Goal: Task Accomplishment & Management: Manage account settings

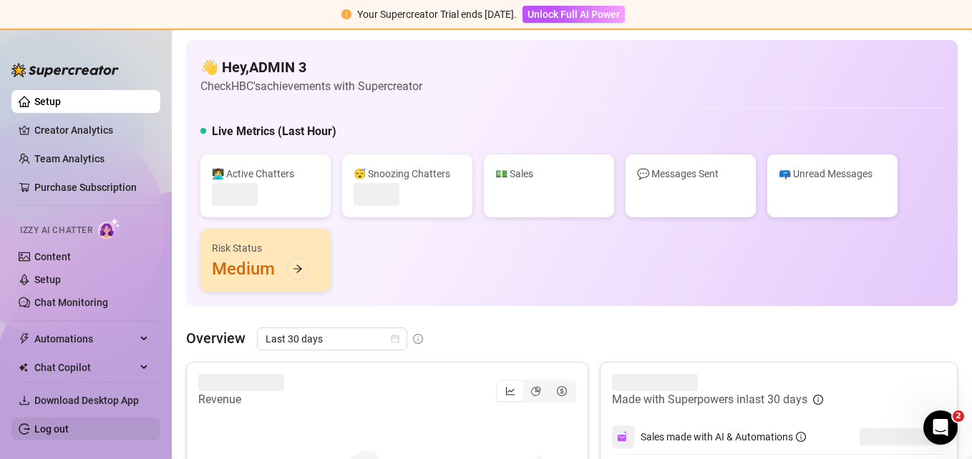
click at [54, 426] on link "Log out" at bounding box center [51, 429] width 34 height 11
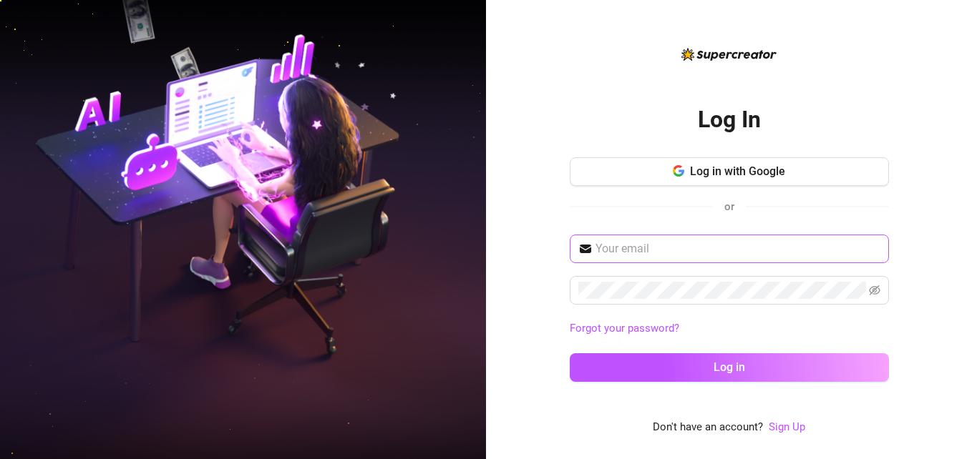
click at [680, 260] on span at bounding box center [729, 249] width 319 height 29
click at [684, 251] on input "text" at bounding box center [737, 248] width 285 height 17
type input "[EMAIL_ADDRESS][DOMAIN_NAME]"
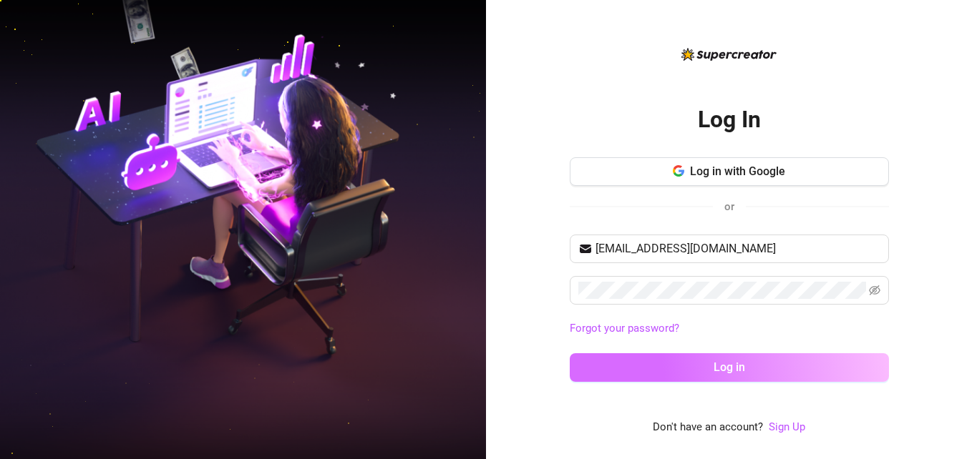
click at [696, 372] on button "Log in" at bounding box center [729, 368] width 319 height 29
